Goal: Task Accomplishment & Management: Manage account settings

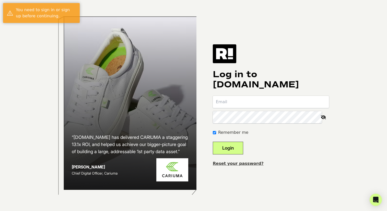
type input "[EMAIL_ADDRESS][DOMAIN_NAME]"
click at [237, 151] on button "Login" at bounding box center [228, 148] width 30 height 13
type input "[EMAIL_ADDRESS][DOMAIN_NAME]"
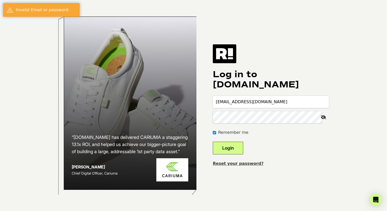
click at [320, 132] on div "Remember me" at bounding box center [271, 133] width 116 height 6
click at [326, 118] on icon at bounding box center [323, 117] width 11 height 12
click at [238, 147] on button "Login" at bounding box center [228, 148] width 30 height 13
type input "[EMAIL_ADDRESS][DOMAIN_NAME]"
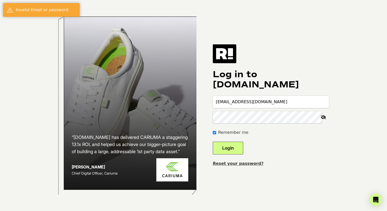
click at [243, 62] on div "Log in to [DOMAIN_NAME] [EMAIL_ADDRESS][DOMAIN_NAME] Remember me Login Reset yo…" at bounding box center [271, 105] width 116 height 123
